Goal: Check status: Check status

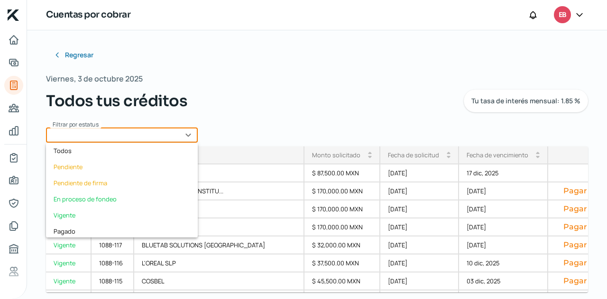
click at [172, 135] on input "text" at bounding box center [122, 135] width 152 height 15
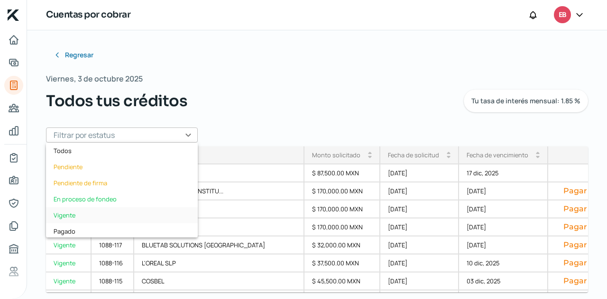
click at [102, 213] on div "Vigente" at bounding box center [122, 215] width 152 height 16
type input "Vigente"
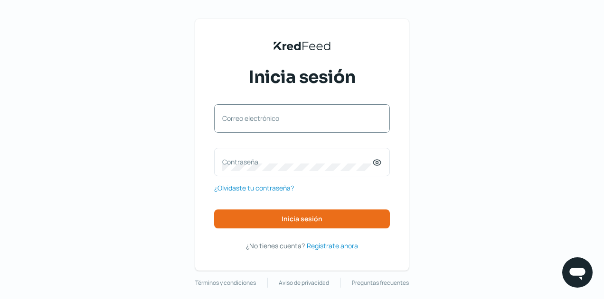
click at [272, 120] on label "Correo electrónico" at bounding box center [297, 118] width 150 height 9
click at [272, 120] on input "Correo electrónico" at bounding box center [301, 123] width 159 height 9
click at [285, 123] on input "Correo electrónico" at bounding box center [301, 123] width 159 height 9
type input "[EMAIL_ADDRESS][DOMAIN_NAME]"
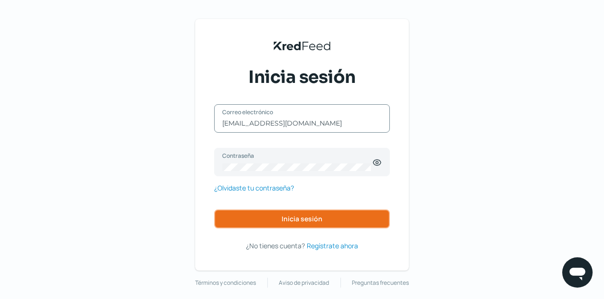
click at [287, 222] on span "Inicia sesión" at bounding box center [301, 219] width 41 height 7
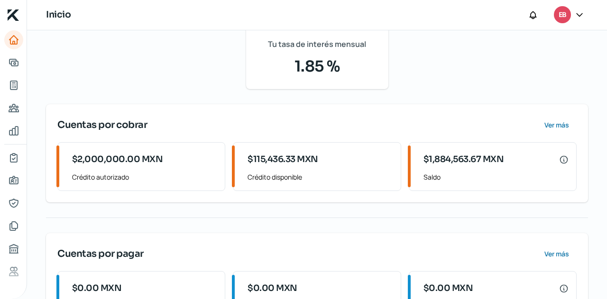
scroll to position [233, 0]
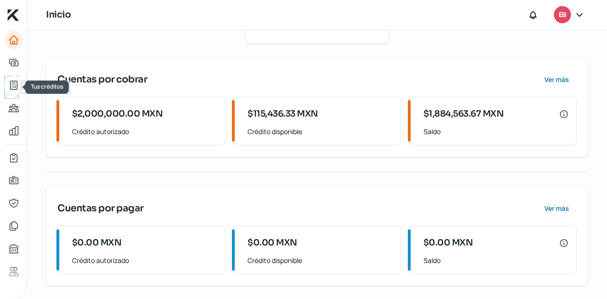
click at [13, 80] on icon "Tus créditos" at bounding box center [13, 85] width 11 height 11
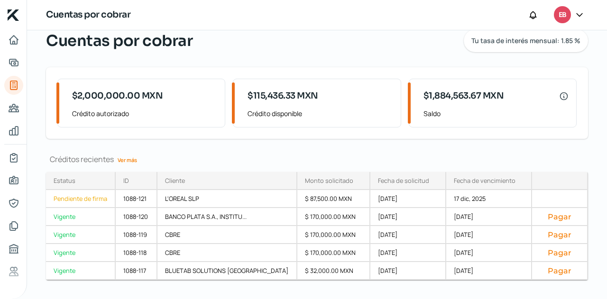
scroll to position [94, 0]
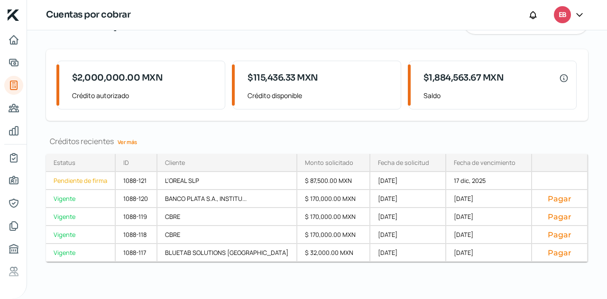
click at [119, 140] on link "Ver más" at bounding box center [127, 142] width 27 height 15
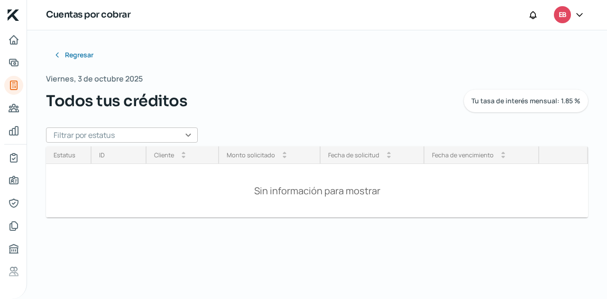
click at [137, 137] on input "text" at bounding box center [122, 135] width 152 height 15
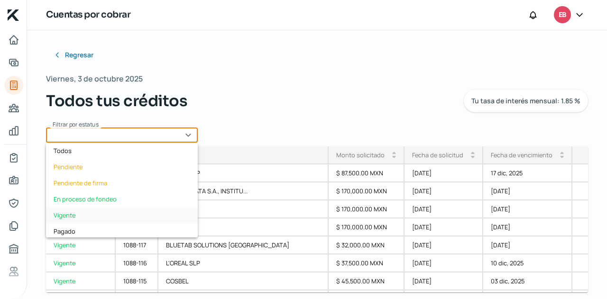
click at [92, 208] on div "Vigente" at bounding box center [122, 215] width 152 height 16
type input "Vigente"
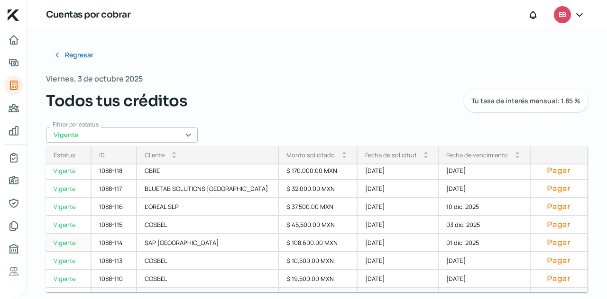
scroll to position [142, 0]
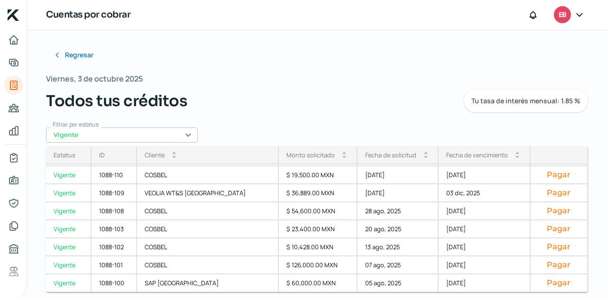
click at [467, 154] on div "Fecha de vencimiento" at bounding box center [477, 155] width 62 height 9
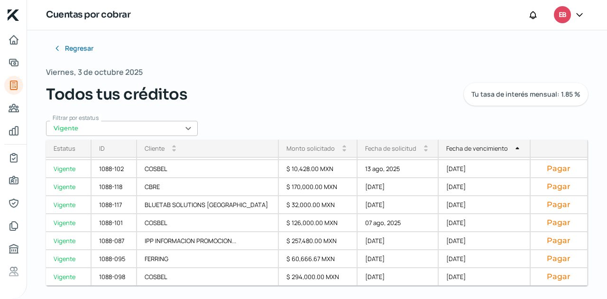
scroll to position [9, 0]
